Goal: Task Accomplishment & Management: Manage account settings

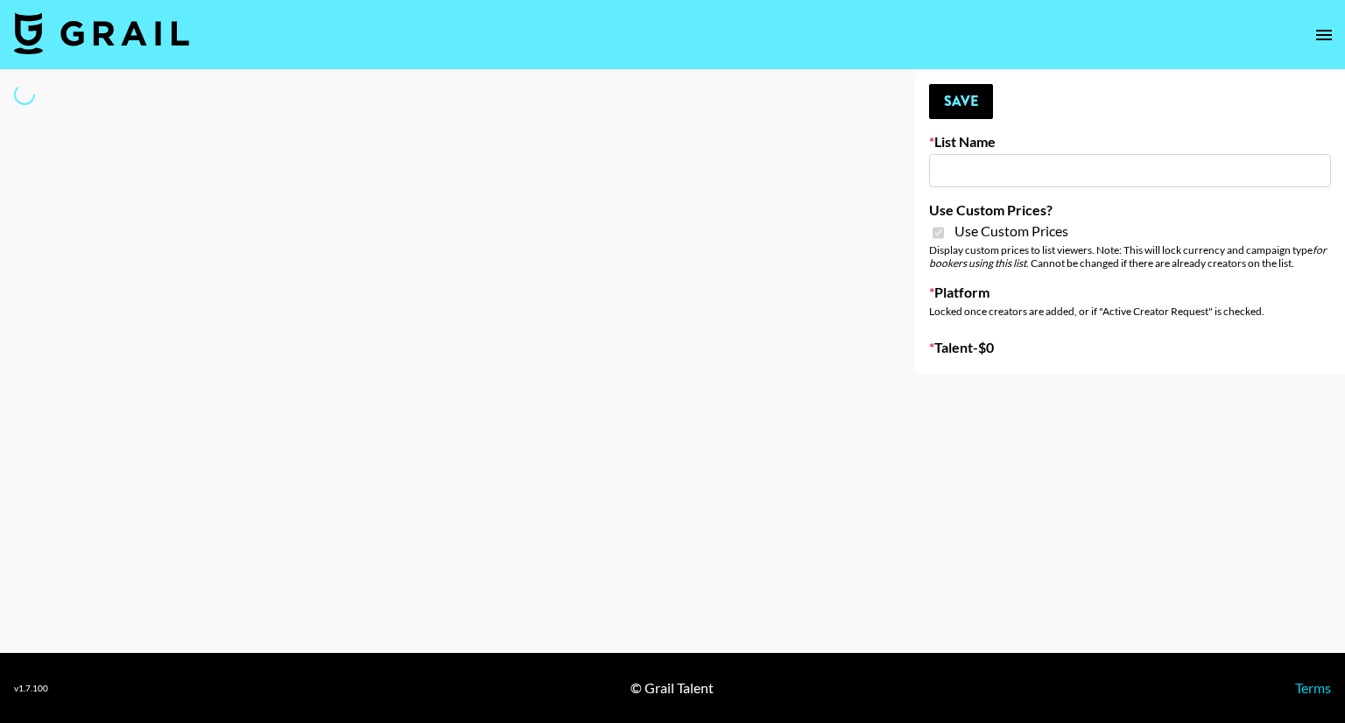
type input "Soapbox Nanos"
checkbox input "true"
select select "Brand"
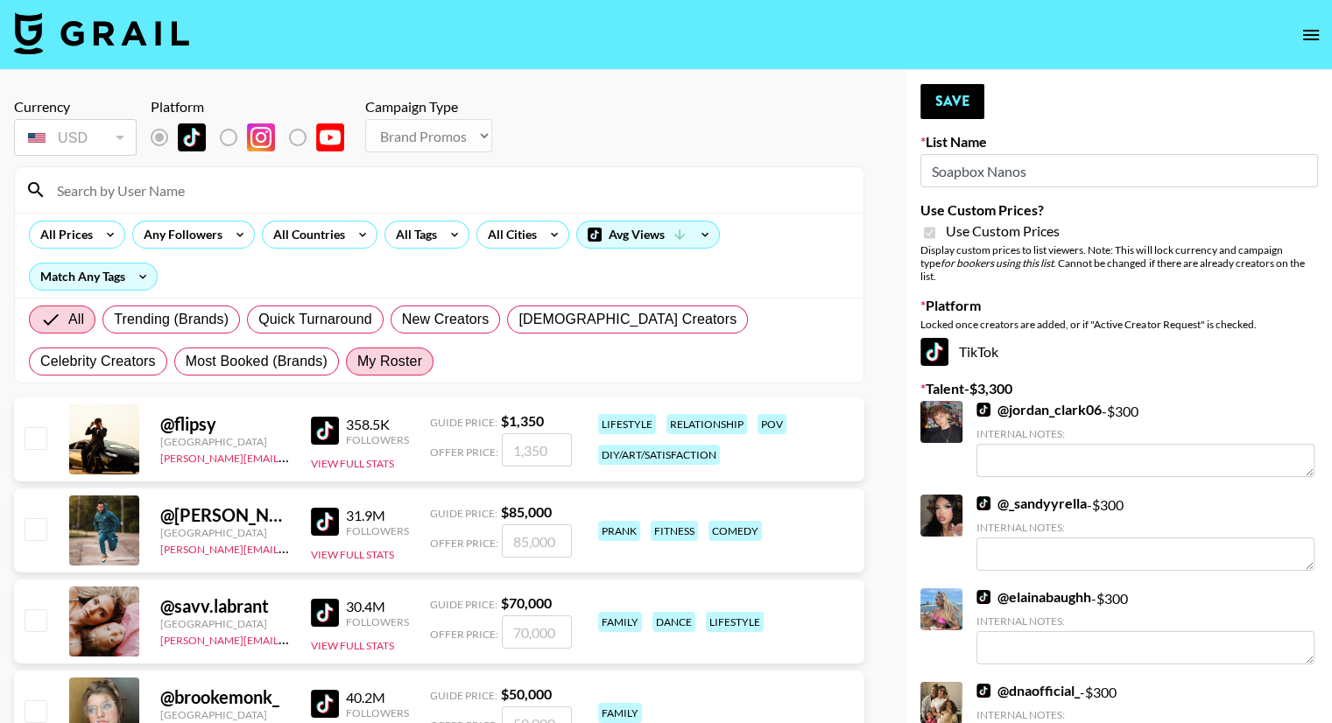
click at [357, 358] on span "My Roster" at bounding box center [389, 361] width 65 height 21
click at [357, 362] on input "My Roster" at bounding box center [357, 362] width 0 height 0
radio input "true"
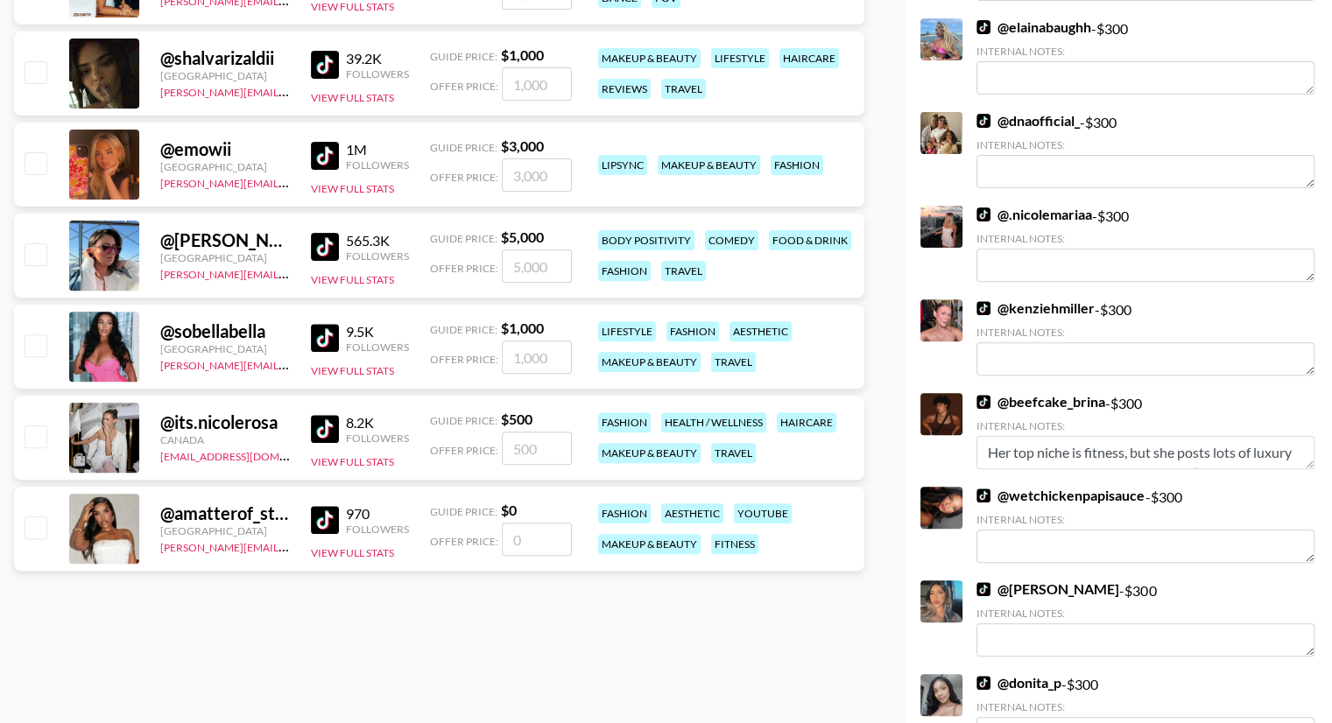
scroll to position [584, 0]
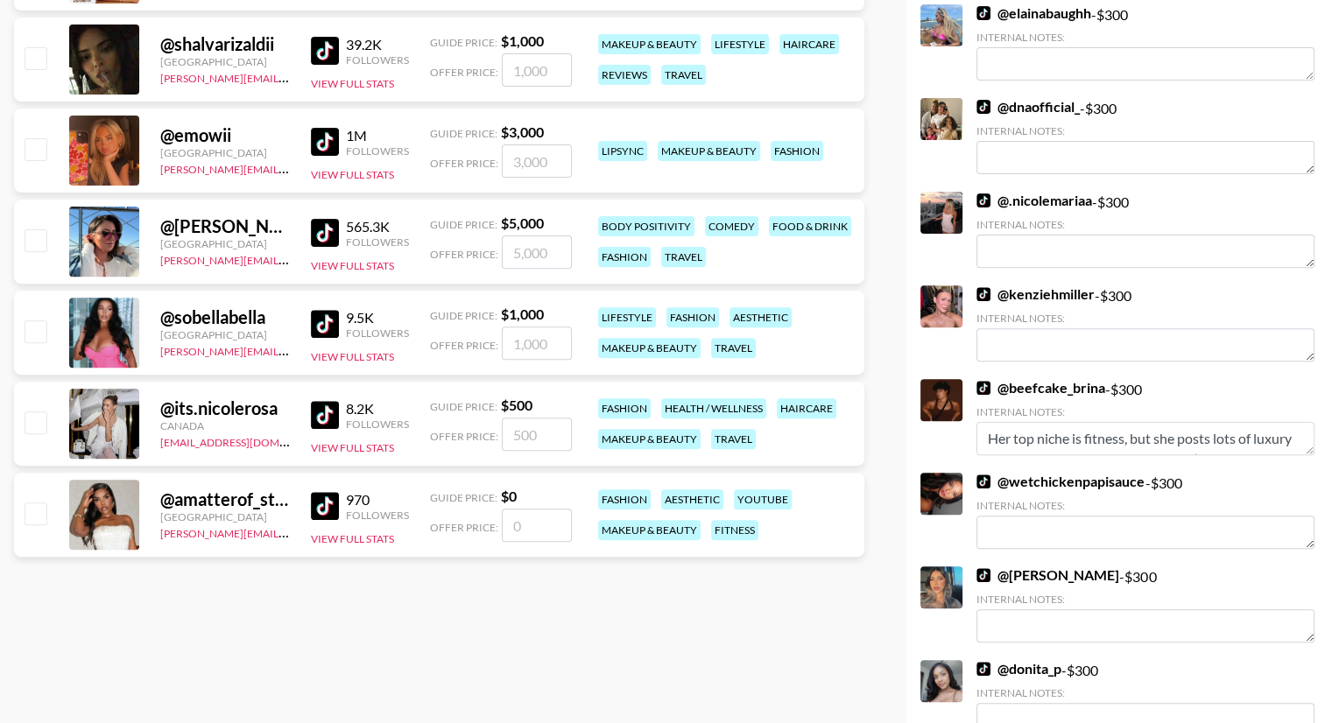
click at [39, 332] on input "checkbox" at bounding box center [35, 331] width 21 height 21
checkbox input "true"
type input "1000"
click at [541, 349] on input "1000" at bounding box center [537, 343] width 70 height 33
click at [518, 348] on input "1000" at bounding box center [537, 343] width 70 height 33
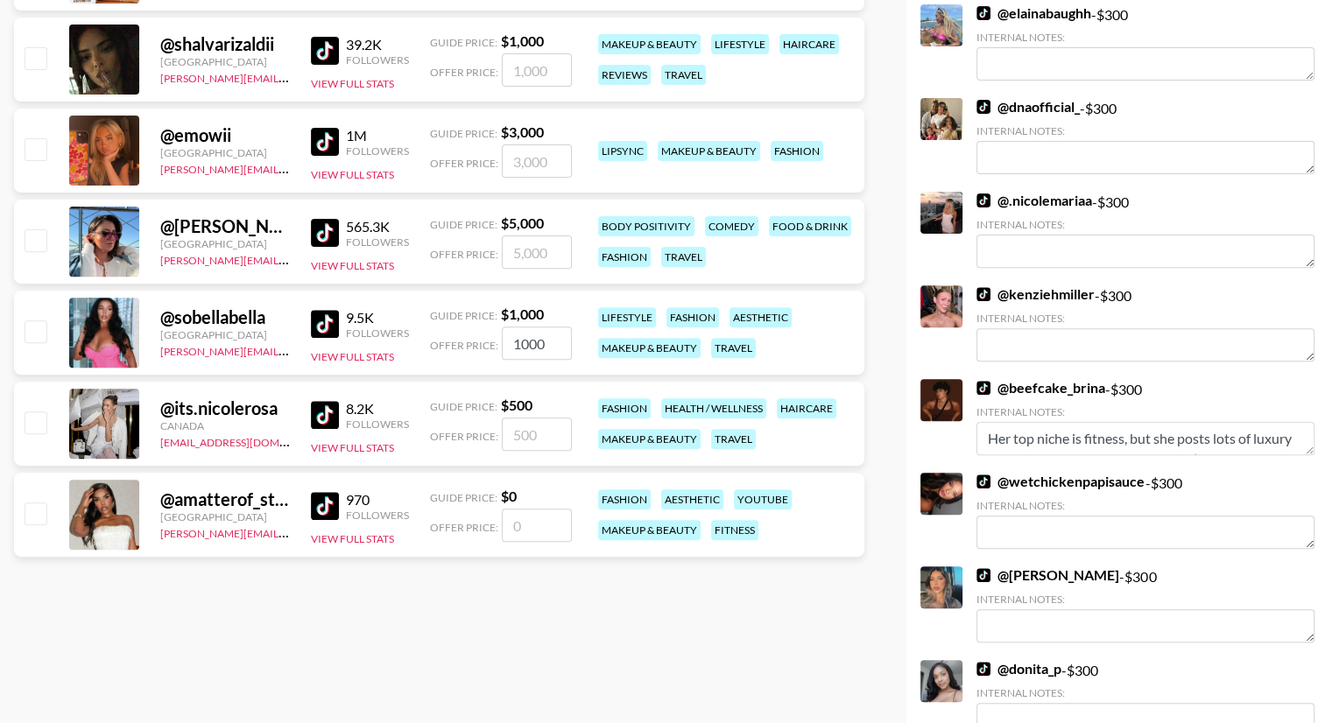
checkbox input "false"
checkbox input "true"
type input "300"
click at [530, 521] on input "number" at bounding box center [537, 525] width 70 height 33
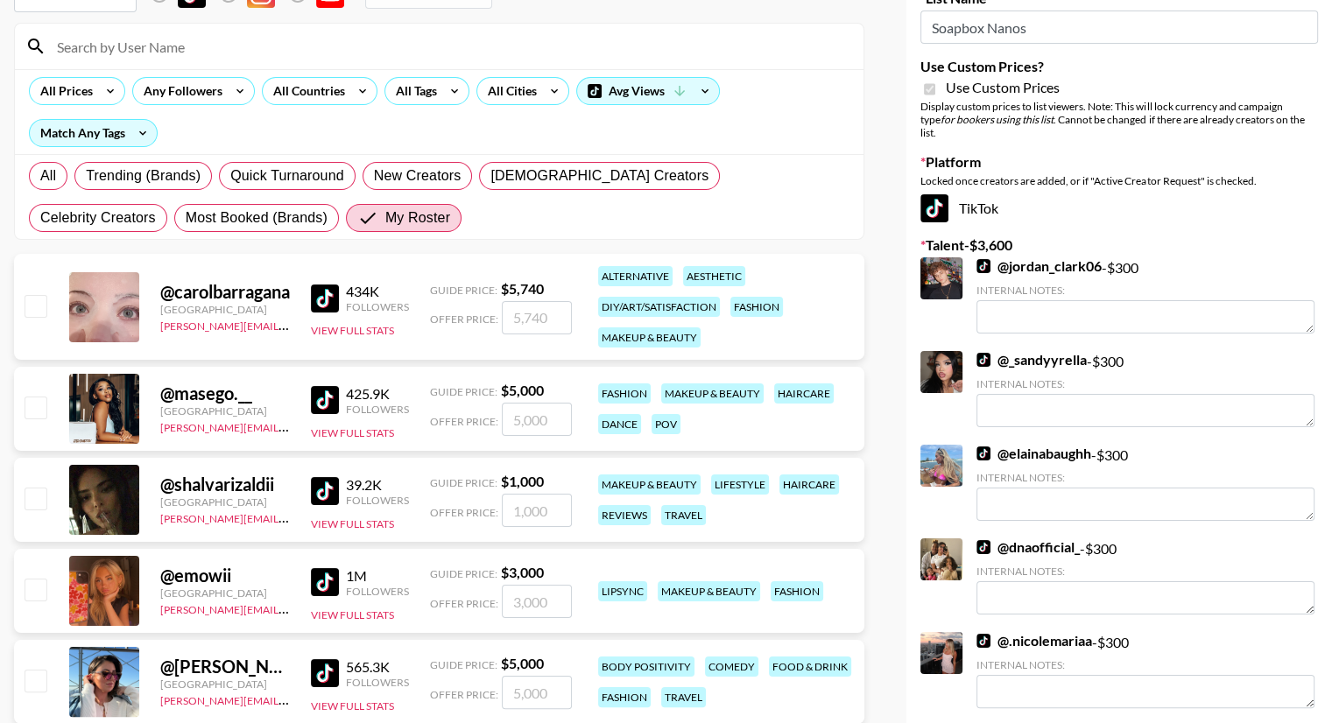
scroll to position [0, 0]
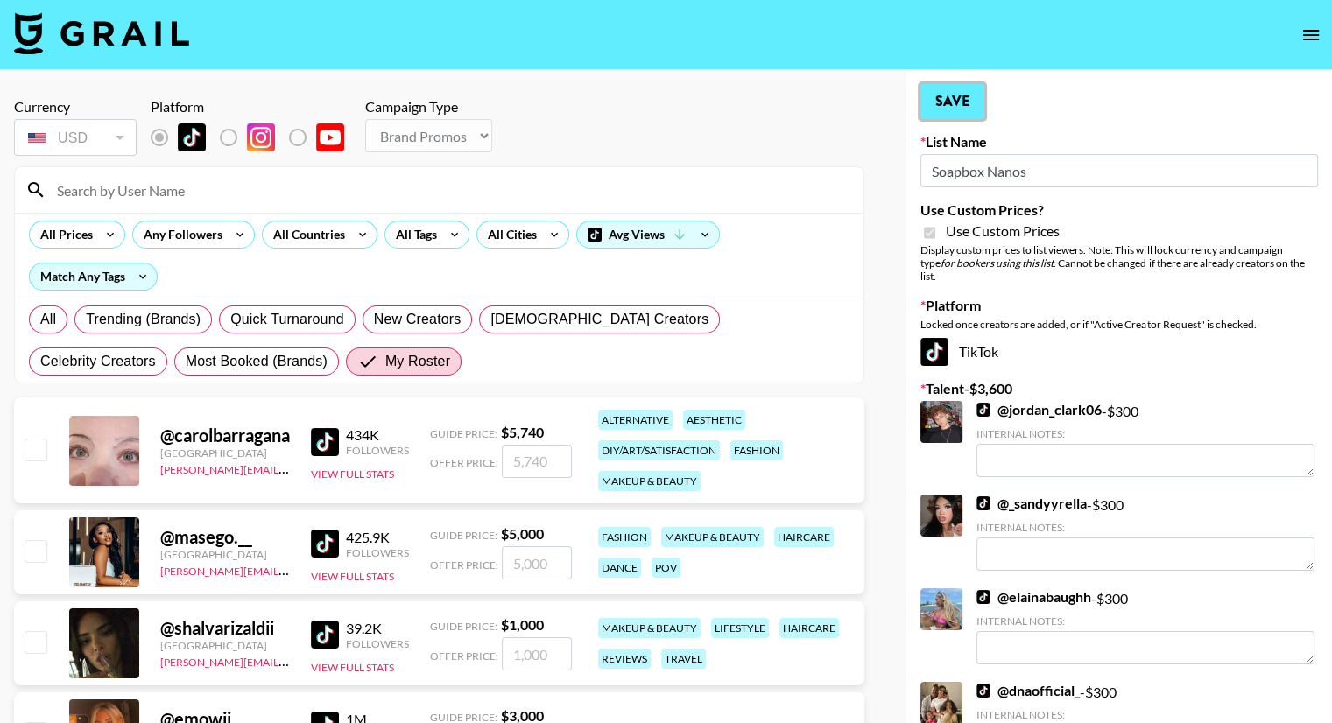
click at [958, 110] on button "Save" at bounding box center [952, 101] width 64 height 35
